Goal: Navigation & Orientation: Find specific page/section

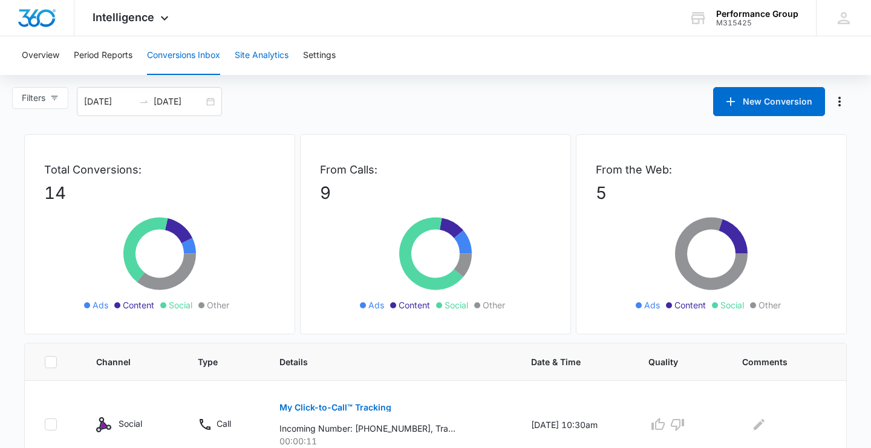
click at [276, 57] on button "Site Analytics" at bounding box center [262, 55] width 54 height 39
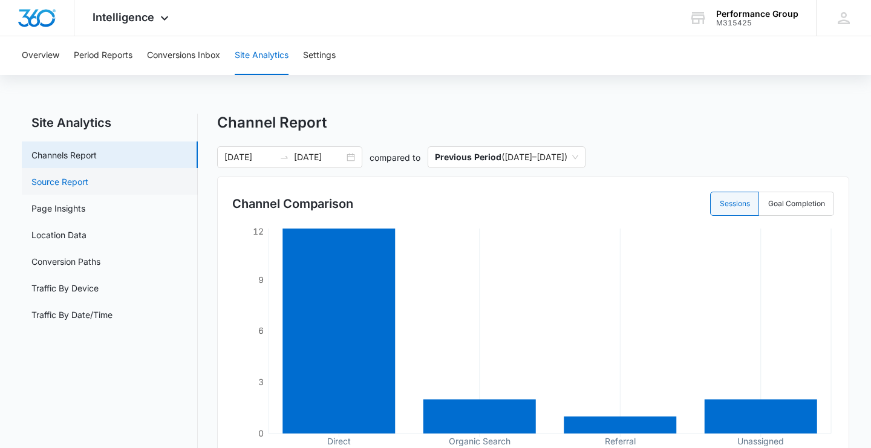
click at [88, 175] on link "Source Report" at bounding box center [59, 181] width 57 height 13
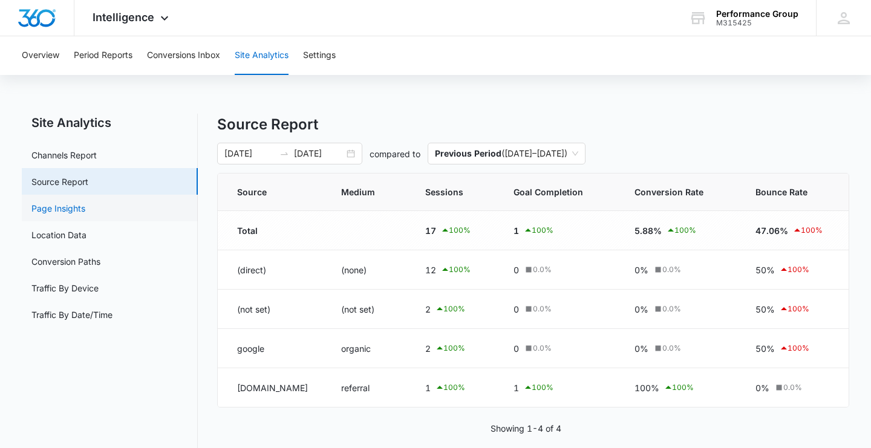
click at [85, 209] on link "Page Insights" at bounding box center [58, 208] width 54 height 13
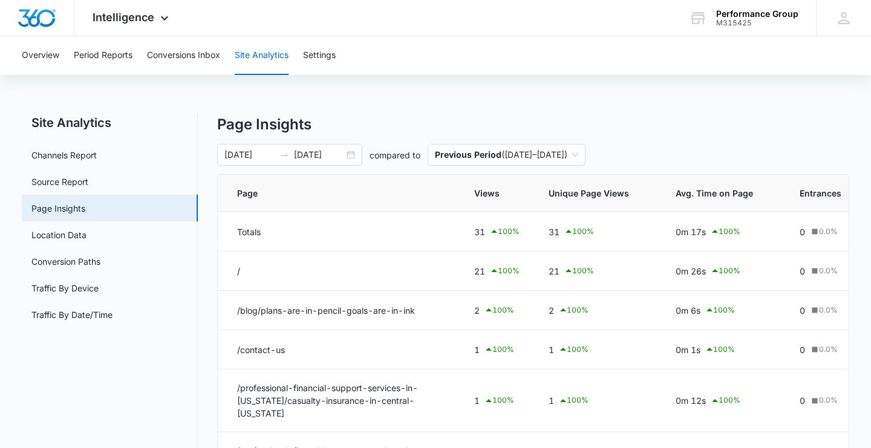
click at [295, 75] on div "Overview Period Reports Conversions Inbox Site Analytics Settings Site Analytic…" at bounding box center [435, 350] width 871 height 628
click at [324, 59] on button "Settings" at bounding box center [319, 55] width 33 height 39
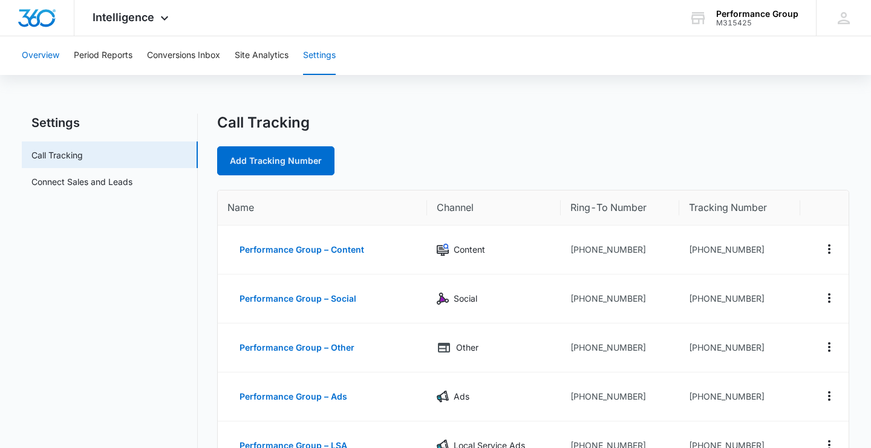
click at [29, 57] on button "Overview" at bounding box center [40, 55] width 37 height 39
